Goal: Information Seeking & Learning: Learn about a topic

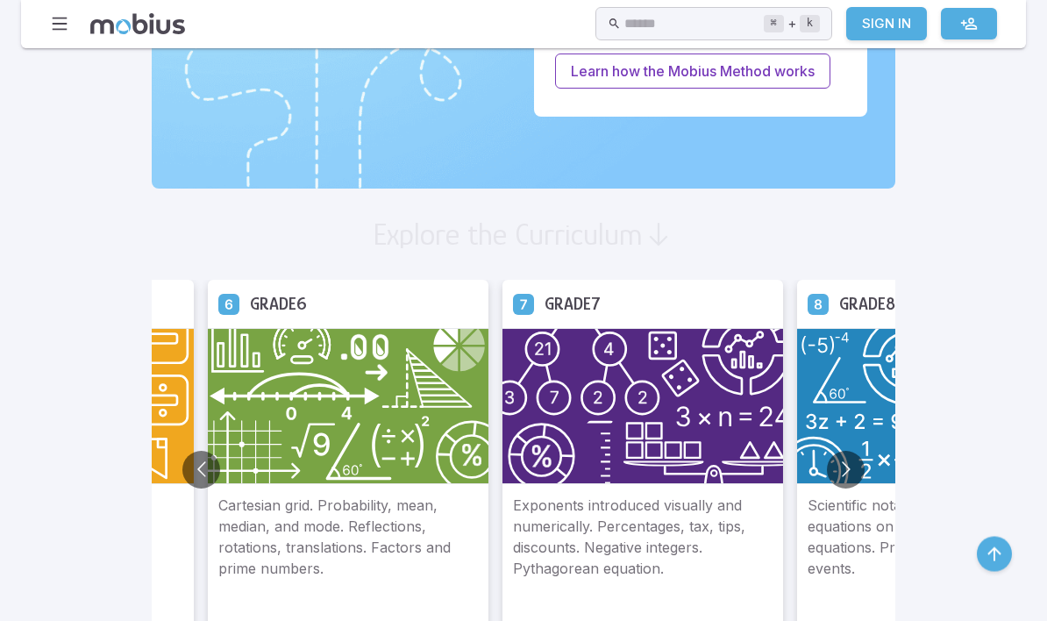
scroll to position [854, 0]
click at [827, 475] on button "Go to next slide" at bounding box center [846, 470] width 38 height 38
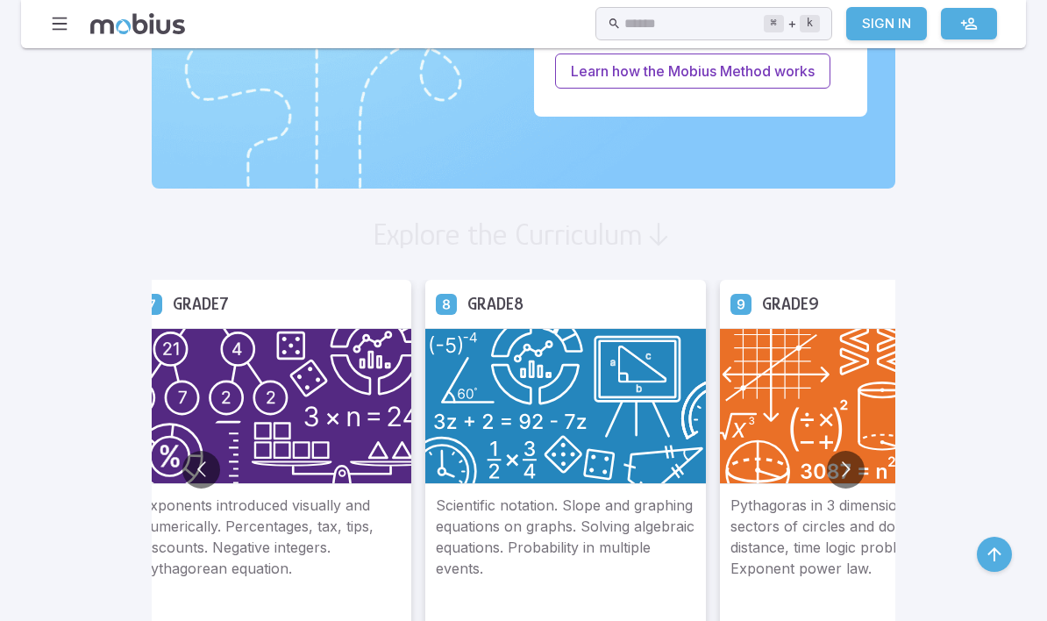
click at [827, 482] on button "Go to next slide" at bounding box center [846, 470] width 38 height 38
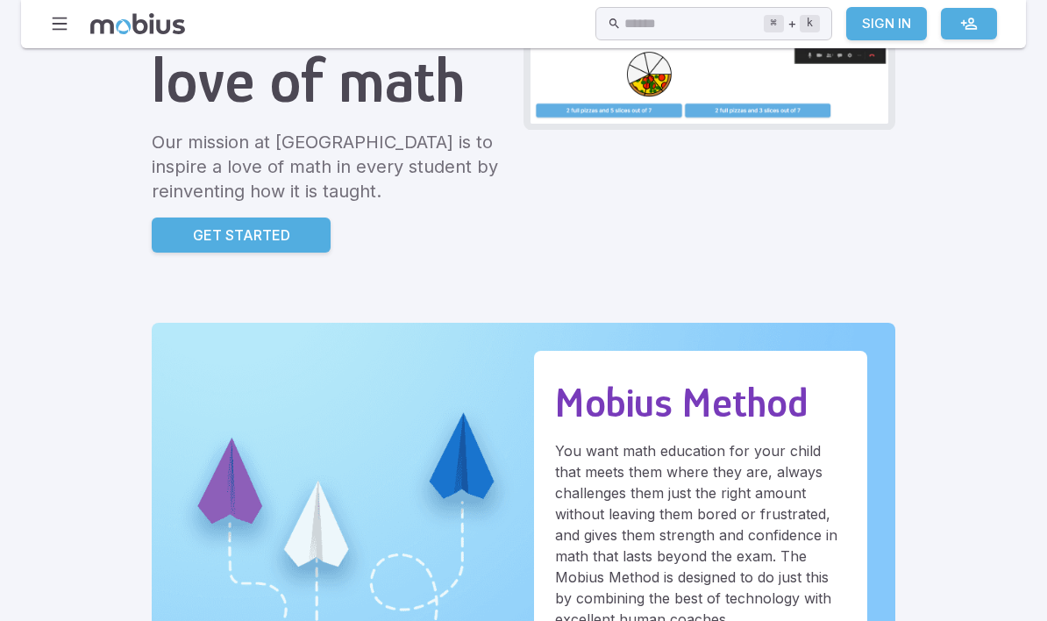
scroll to position [0, 0]
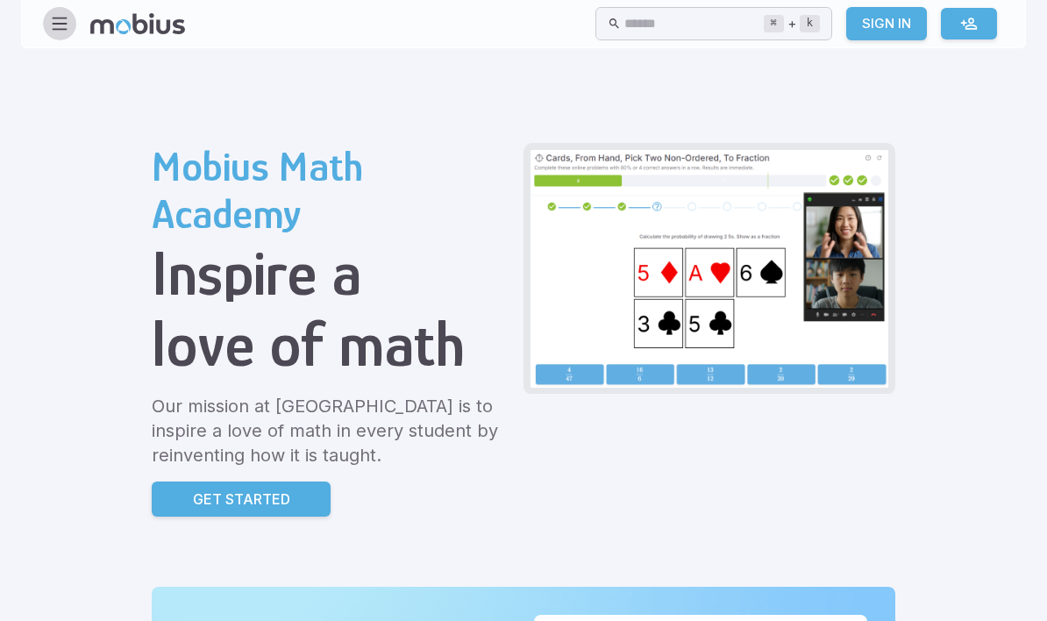
click at [64, 32] on icon "button" at bounding box center [59, 23] width 19 height 19
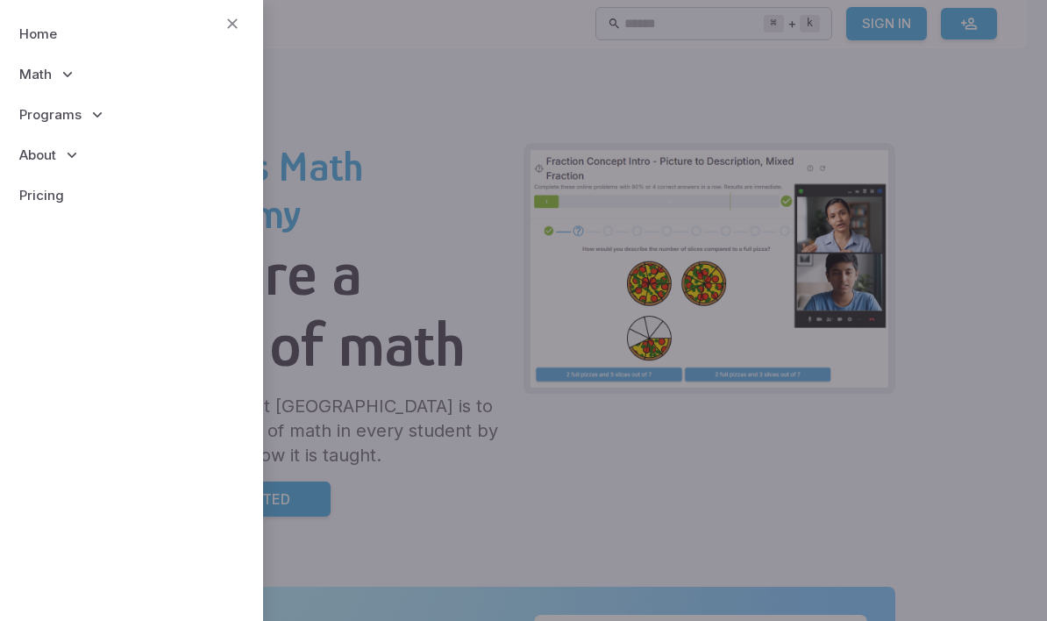
click at [89, 112] on icon at bounding box center [98, 115] width 18 height 18
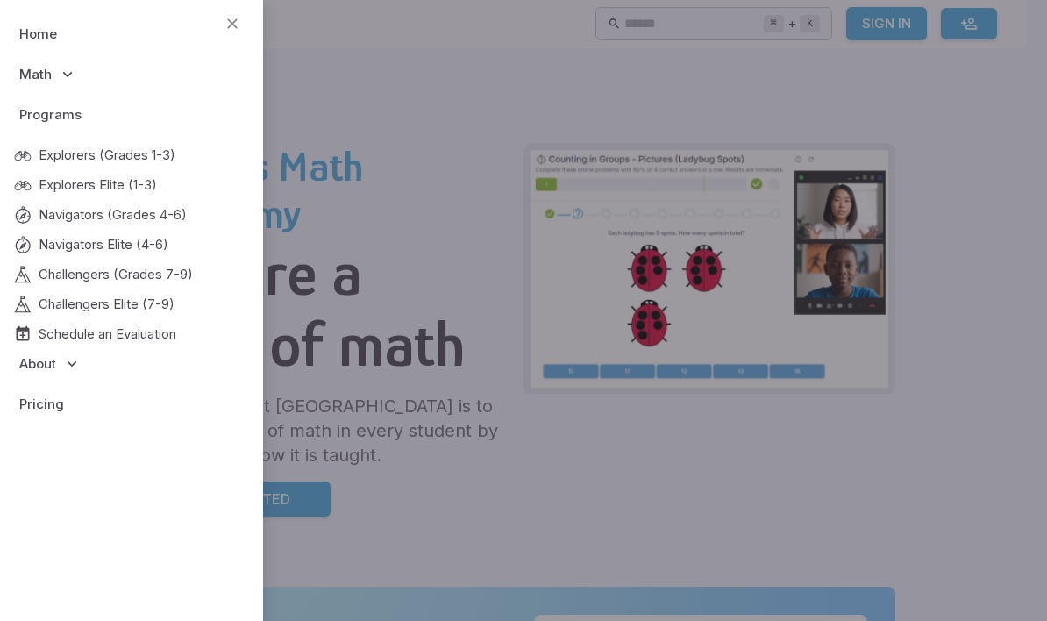
click at [68, 78] on icon at bounding box center [68, 75] width 18 height 18
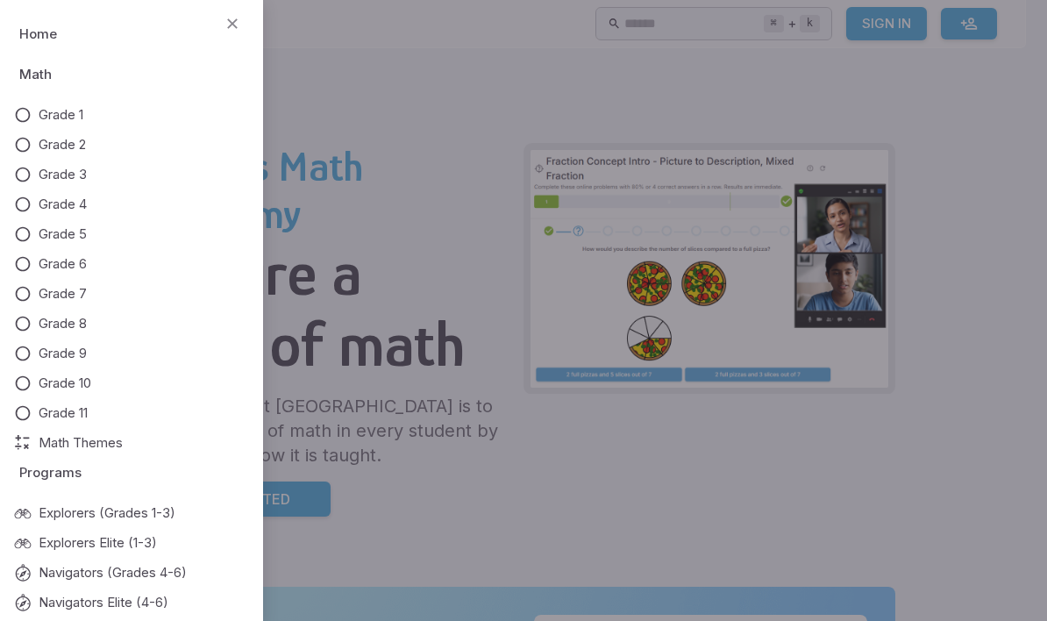
click at [228, 23] on icon "button" at bounding box center [232, 23] width 19 height 19
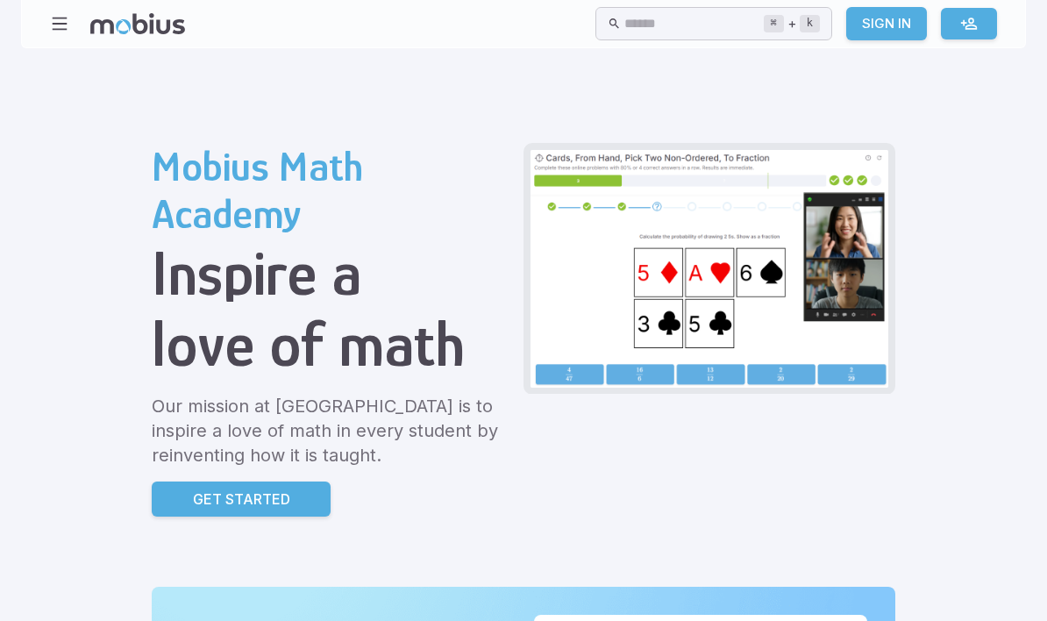
click at [67, 30] on icon "button" at bounding box center [59, 23] width 19 height 19
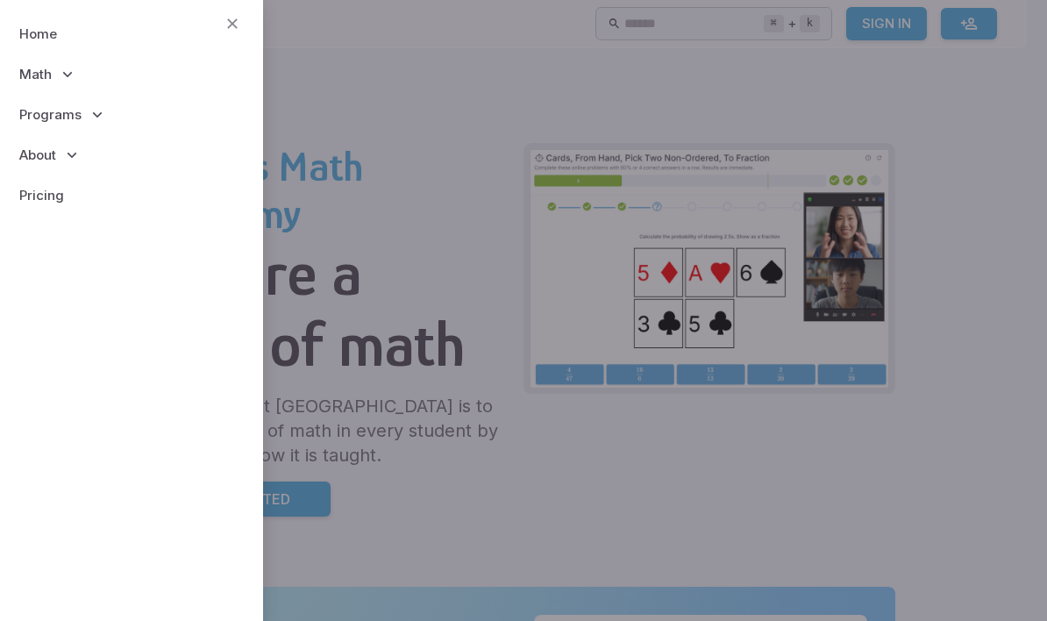
click at [68, 75] on icon at bounding box center [68, 75] width 18 height 18
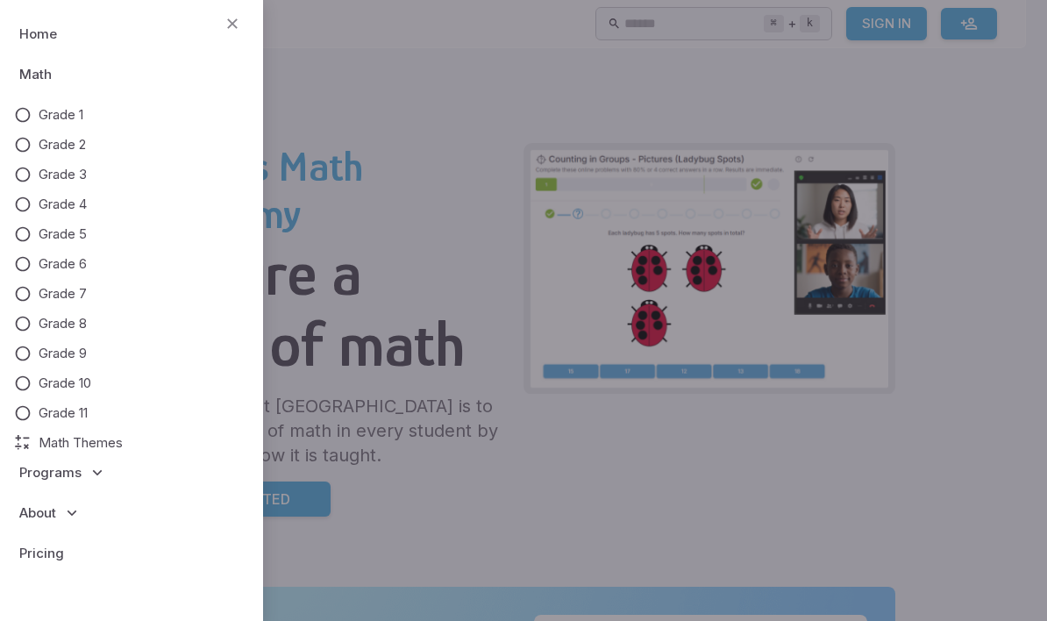
click at [31, 386] on icon at bounding box center [23, 384] width 18 height 18
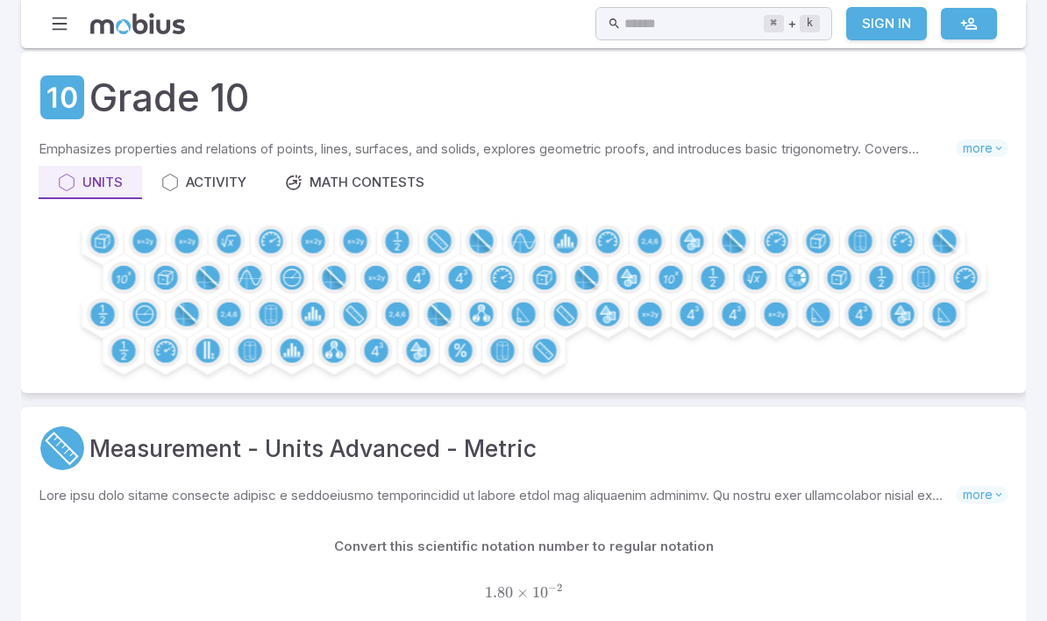
scroll to position [37, 0]
click at [214, 186] on div "Activity" at bounding box center [203, 182] width 85 height 19
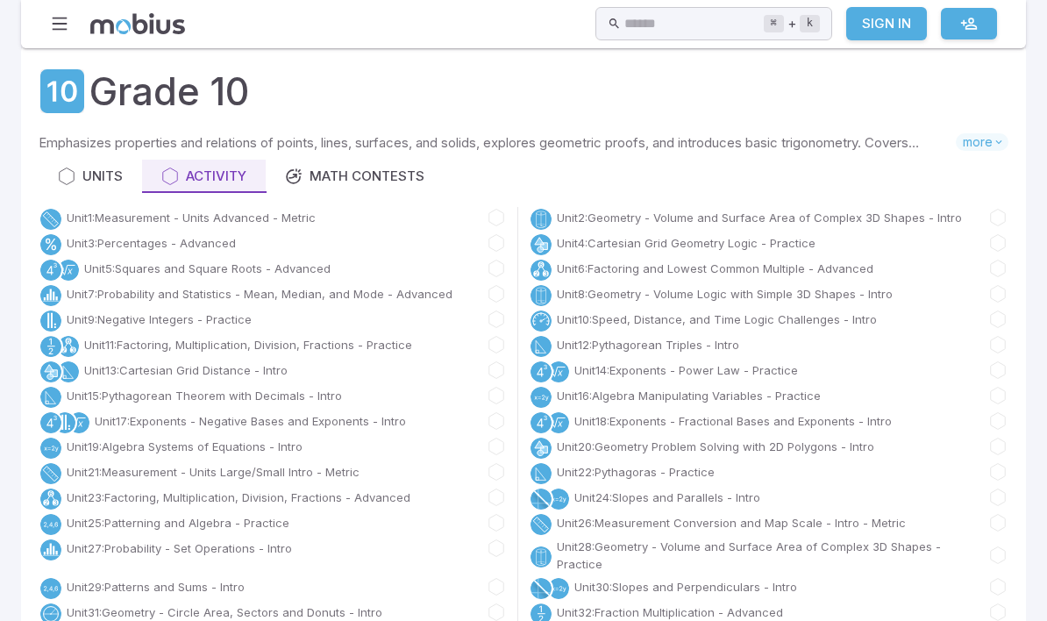
scroll to position [36, 0]
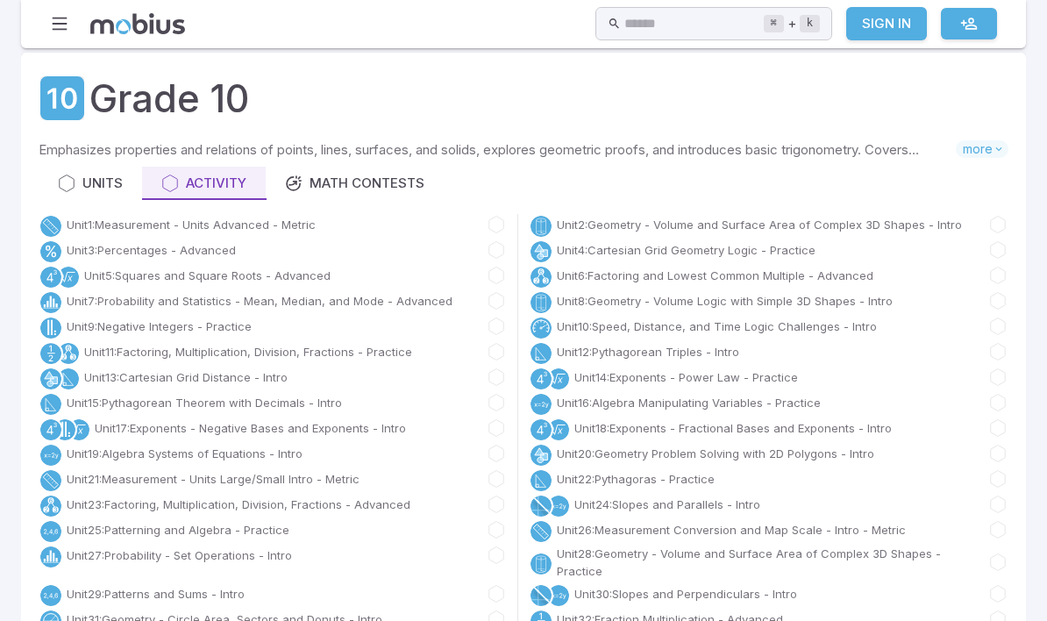
click at [385, 181] on div "Math Contests" at bounding box center [354, 183] width 139 height 19
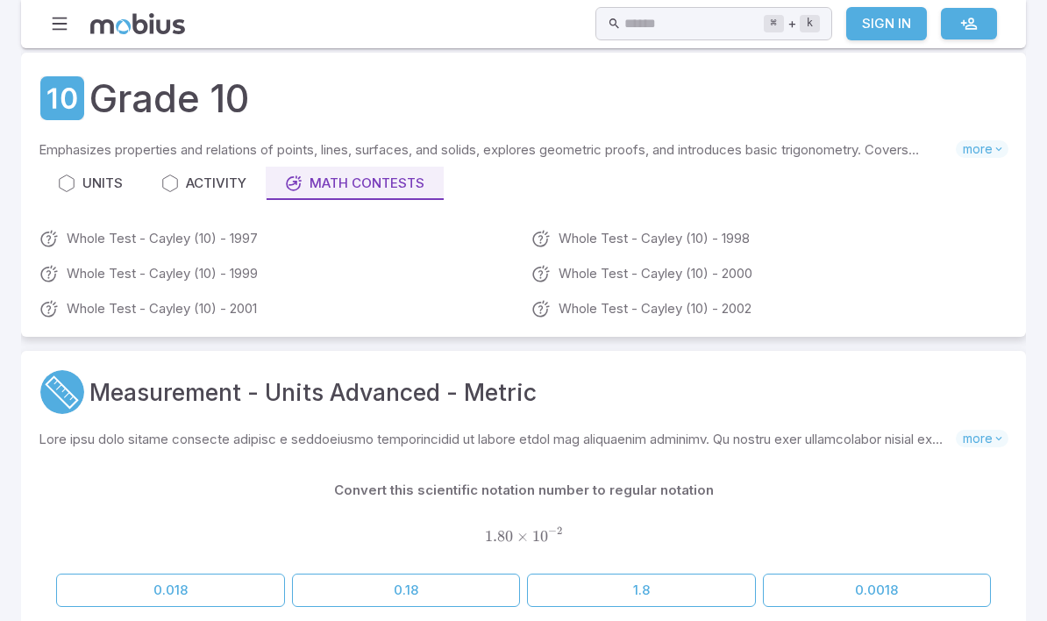
click at [213, 186] on div "Activity" at bounding box center [203, 183] width 85 height 19
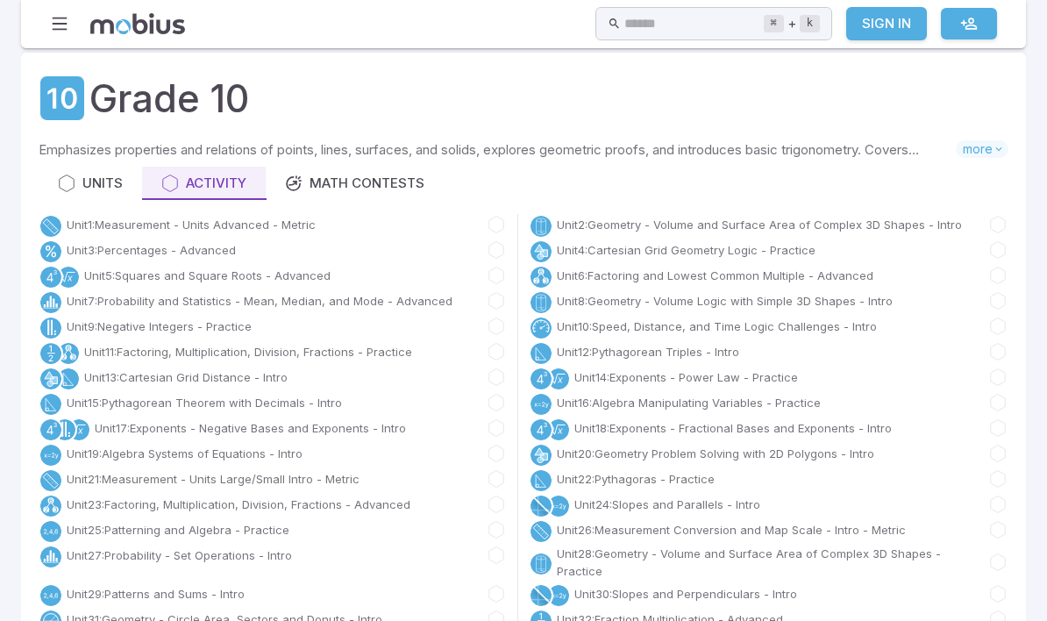
click at [103, 189] on div "Units" at bounding box center [90, 183] width 65 height 19
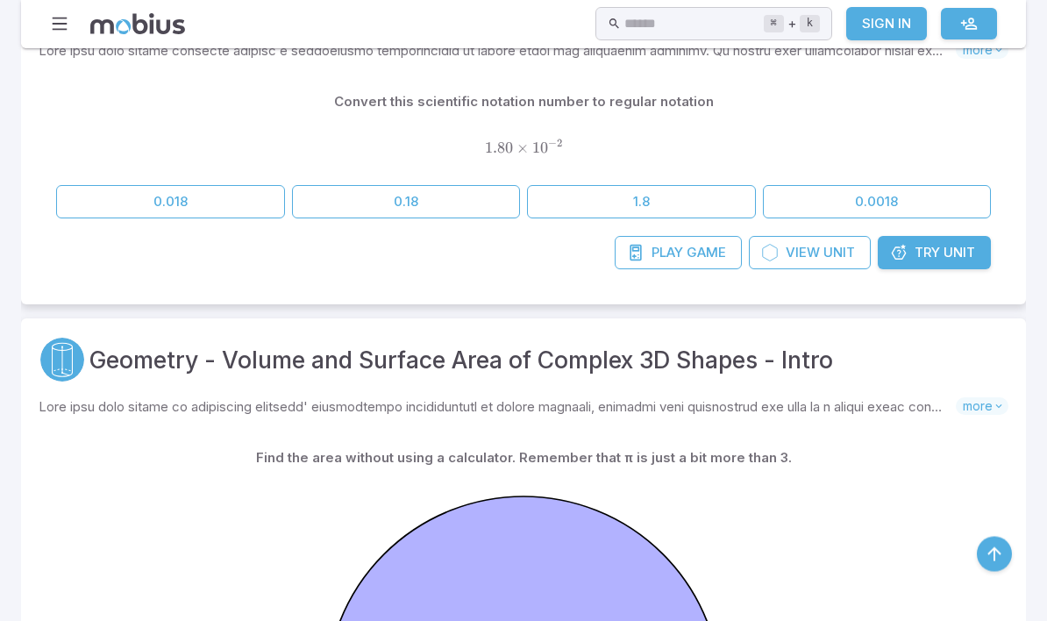
scroll to position [482, 0]
click at [696, 246] on span "Game" at bounding box center [706, 252] width 39 height 19
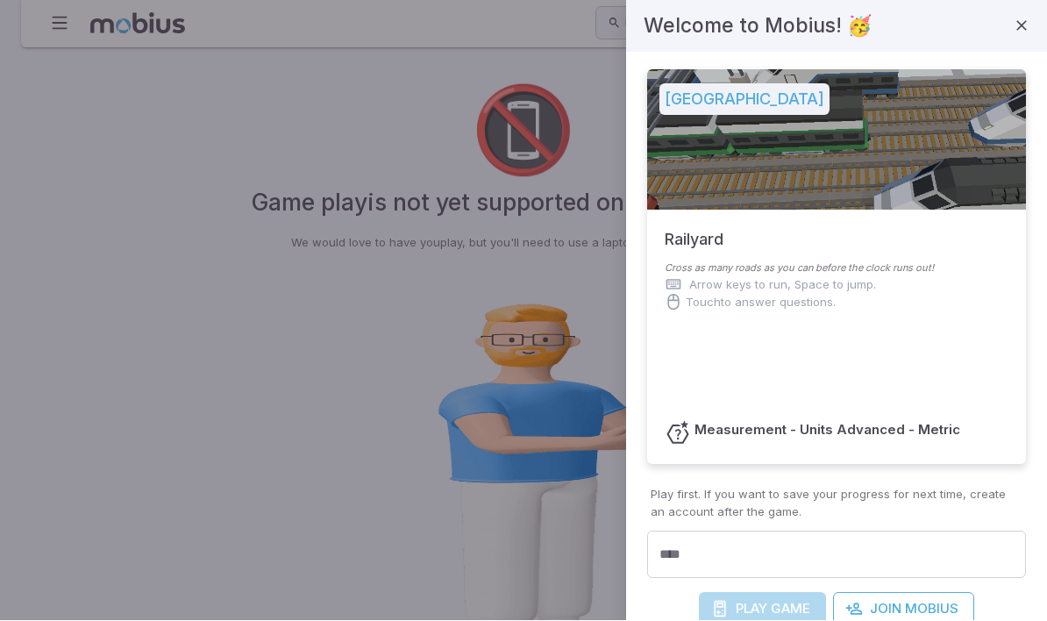
click at [1021, 26] on icon "button" at bounding box center [1022, 27] width 18 height 18
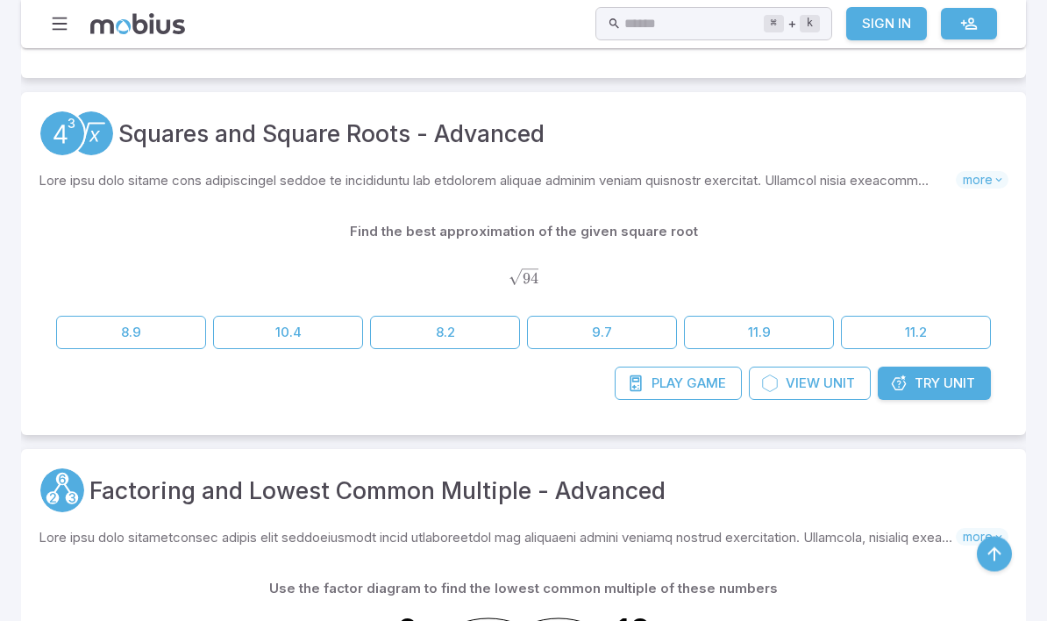
scroll to position [2534, 0]
click at [679, 382] on span "Play" at bounding box center [668, 383] width 32 height 19
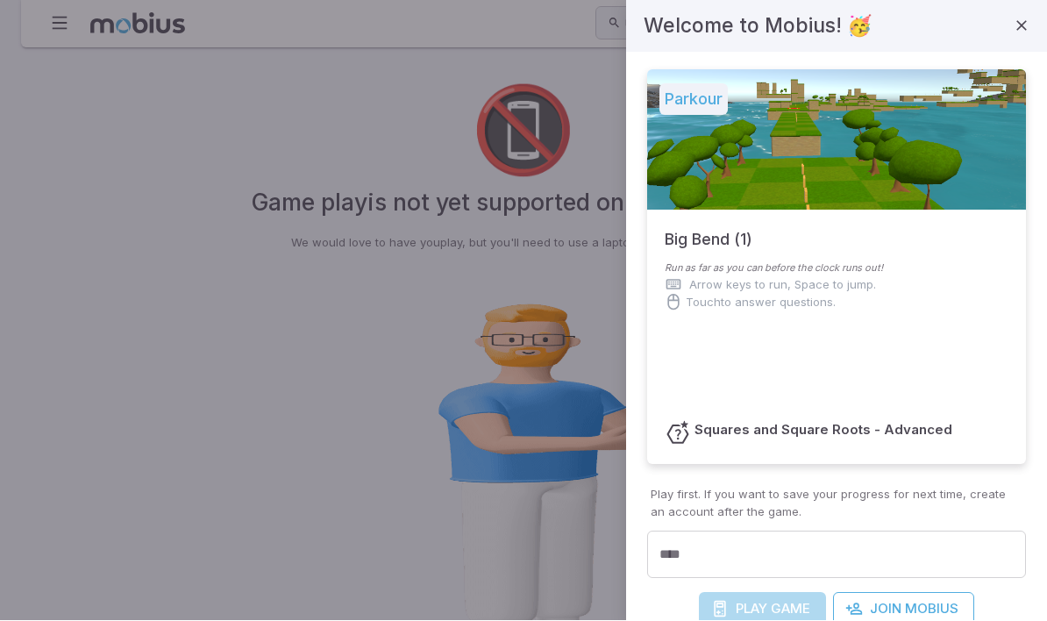
click at [865, 177] on div at bounding box center [836, 140] width 379 height 140
click at [747, 284] on p "Arrow keys to run, Space to jump." at bounding box center [782, 285] width 187 height 18
click at [735, 243] on h5 "Big Bend (1)" at bounding box center [709, 232] width 88 height 42
click at [838, 431] on h6 "Squares and Square Roots - Advanced" at bounding box center [824, 430] width 258 height 19
click at [1024, 29] on icon "button" at bounding box center [1022, 27] width 18 height 18
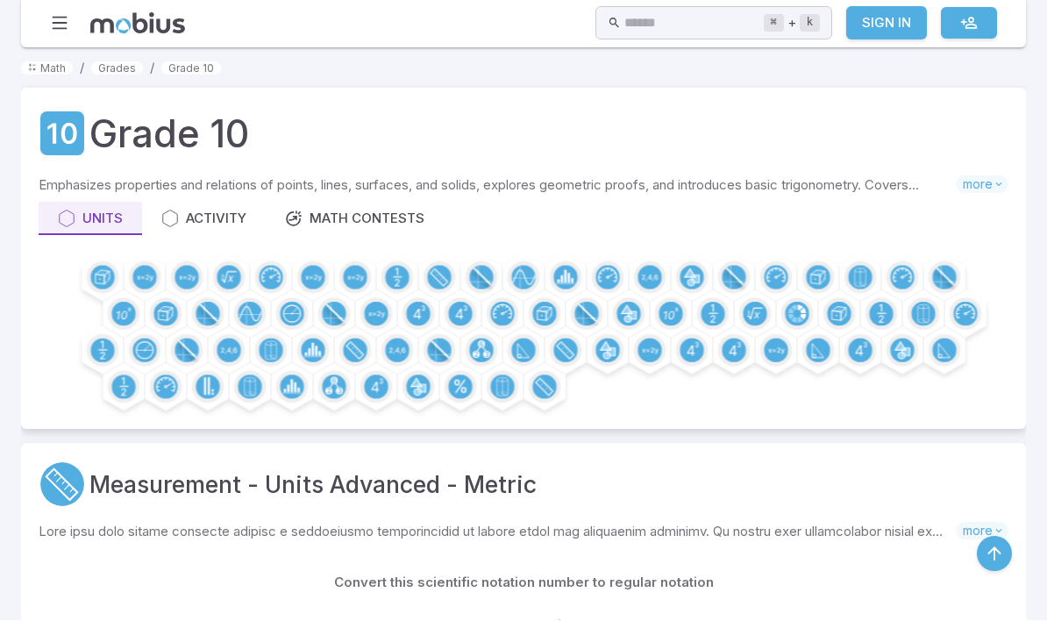
scroll to position [2594, 0]
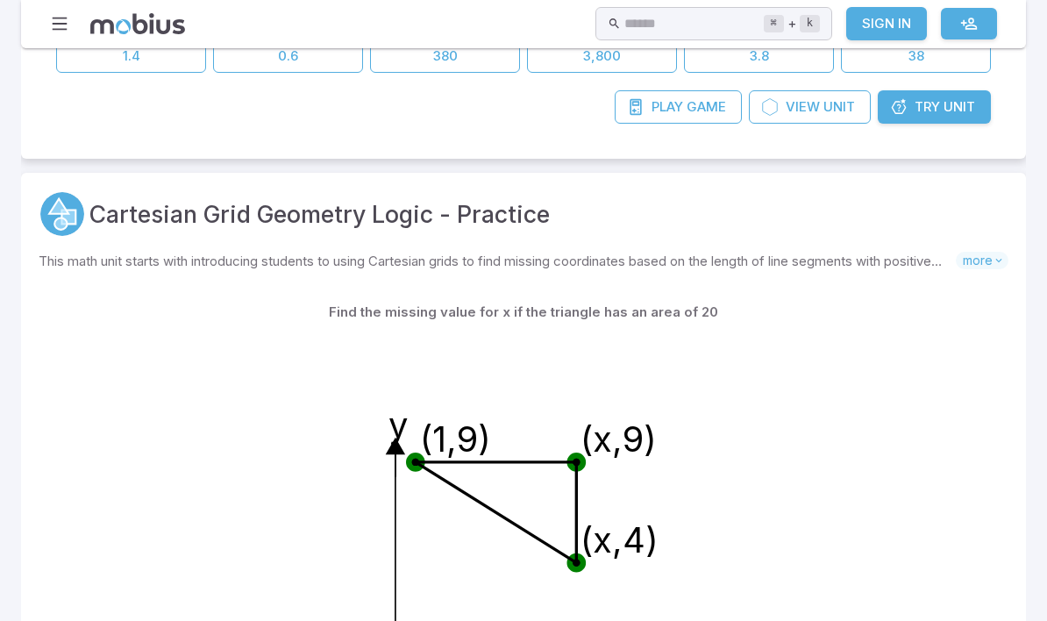
scroll to position [96, 0]
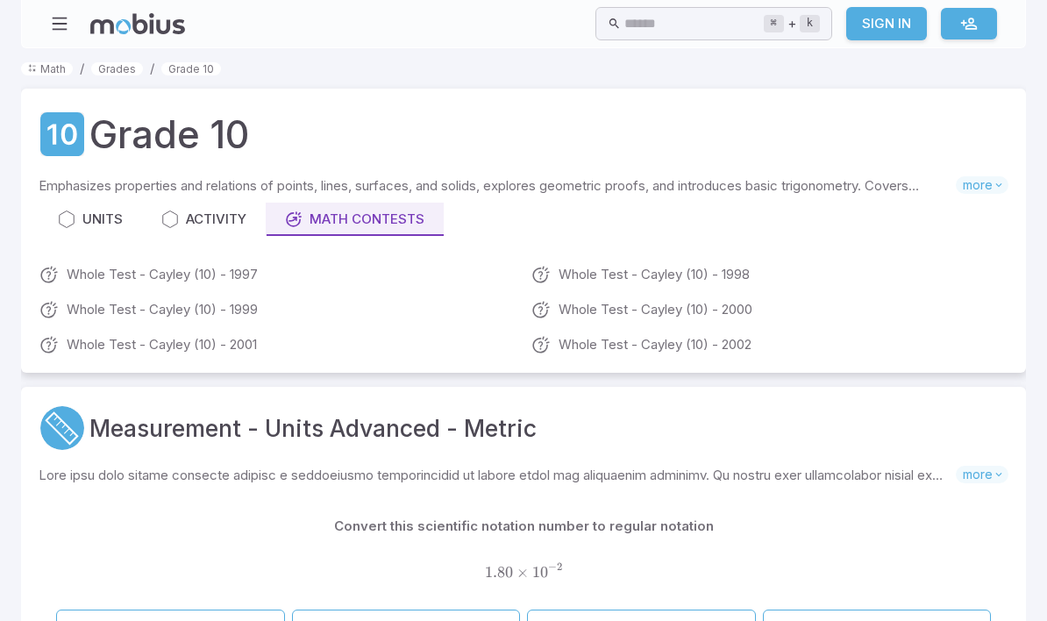
click at [886, 21] on link "Sign In" at bounding box center [886, 23] width 81 height 33
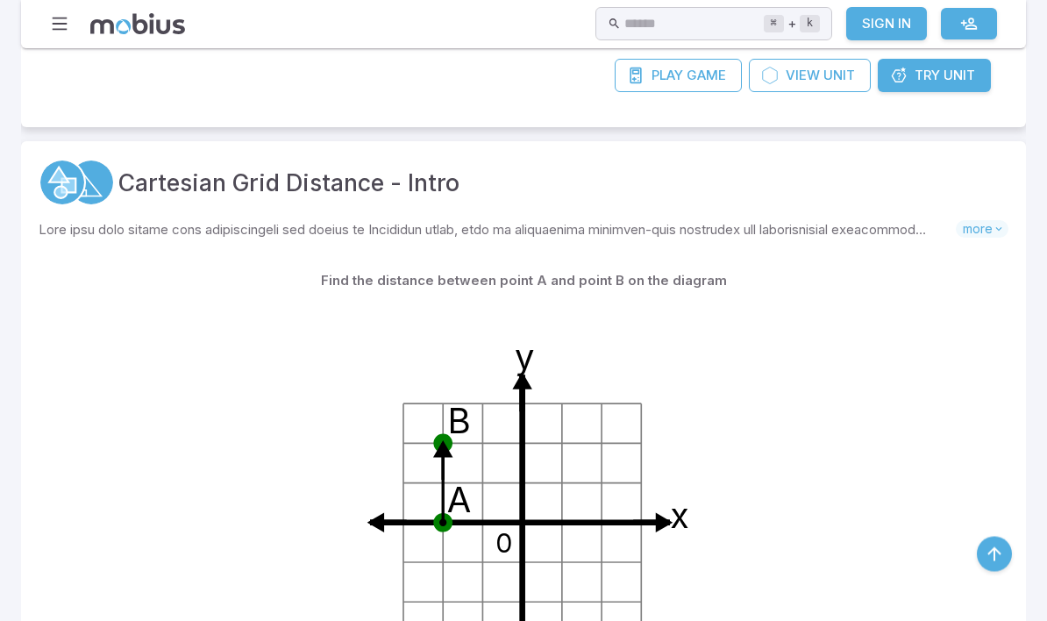
scroll to position [5785, 0]
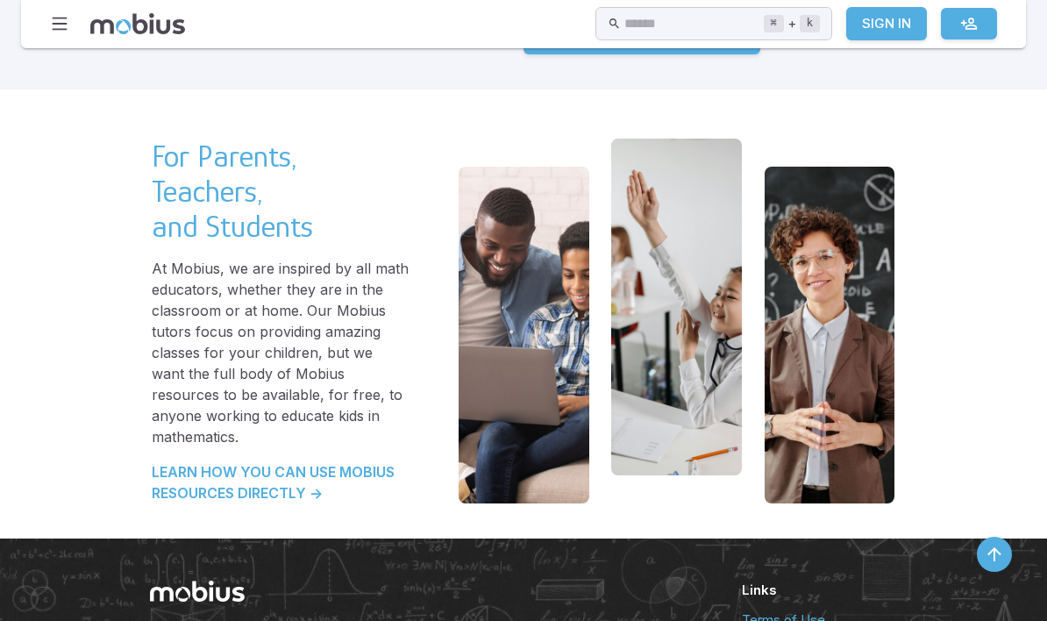
scroll to position [3722, 0]
